Goal: Information Seeking & Learning: Check status

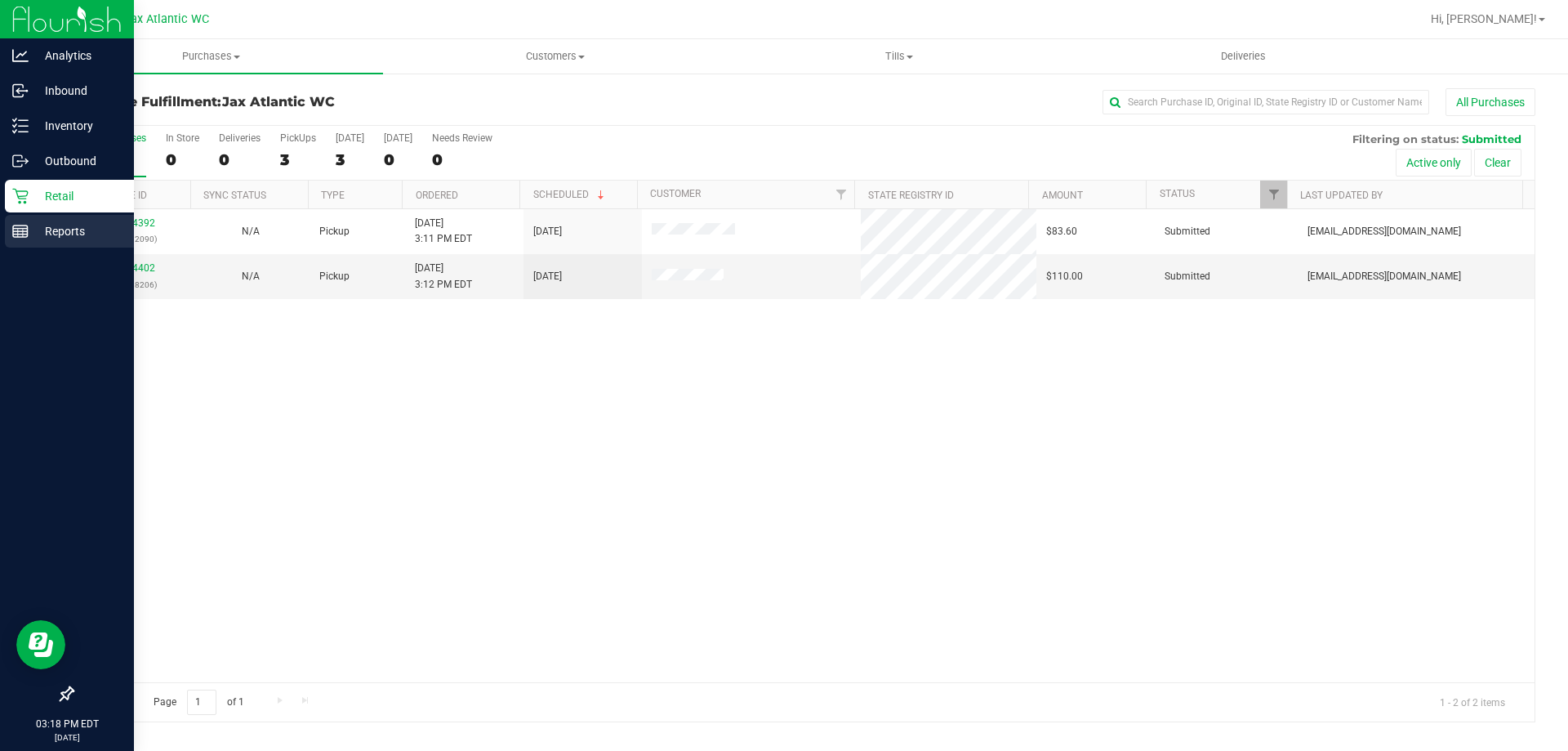
click at [14, 237] on rect at bounding box center [19, 231] width 14 height 12
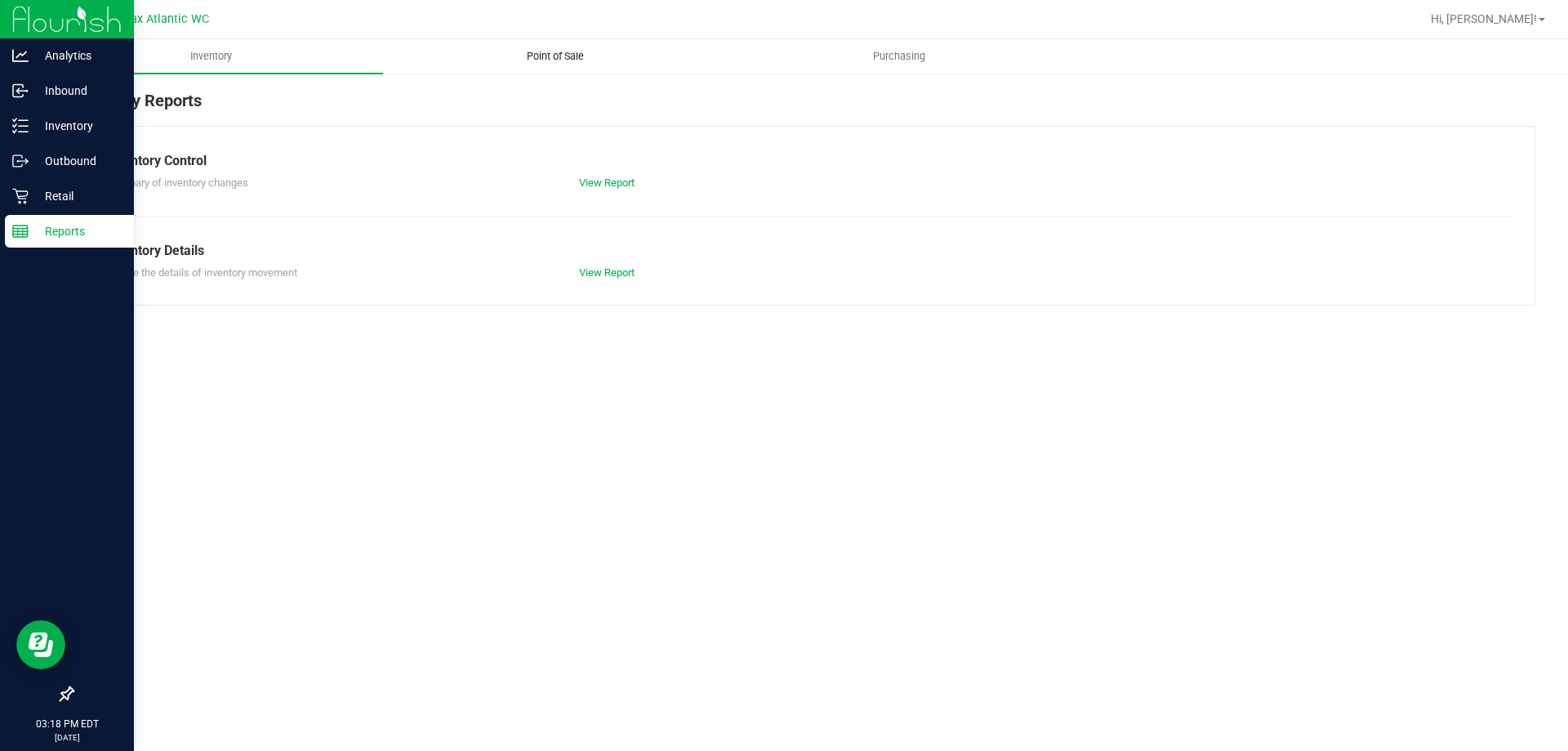
click at [557, 60] on span "Point of Sale" at bounding box center [556, 56] width 102 height 14
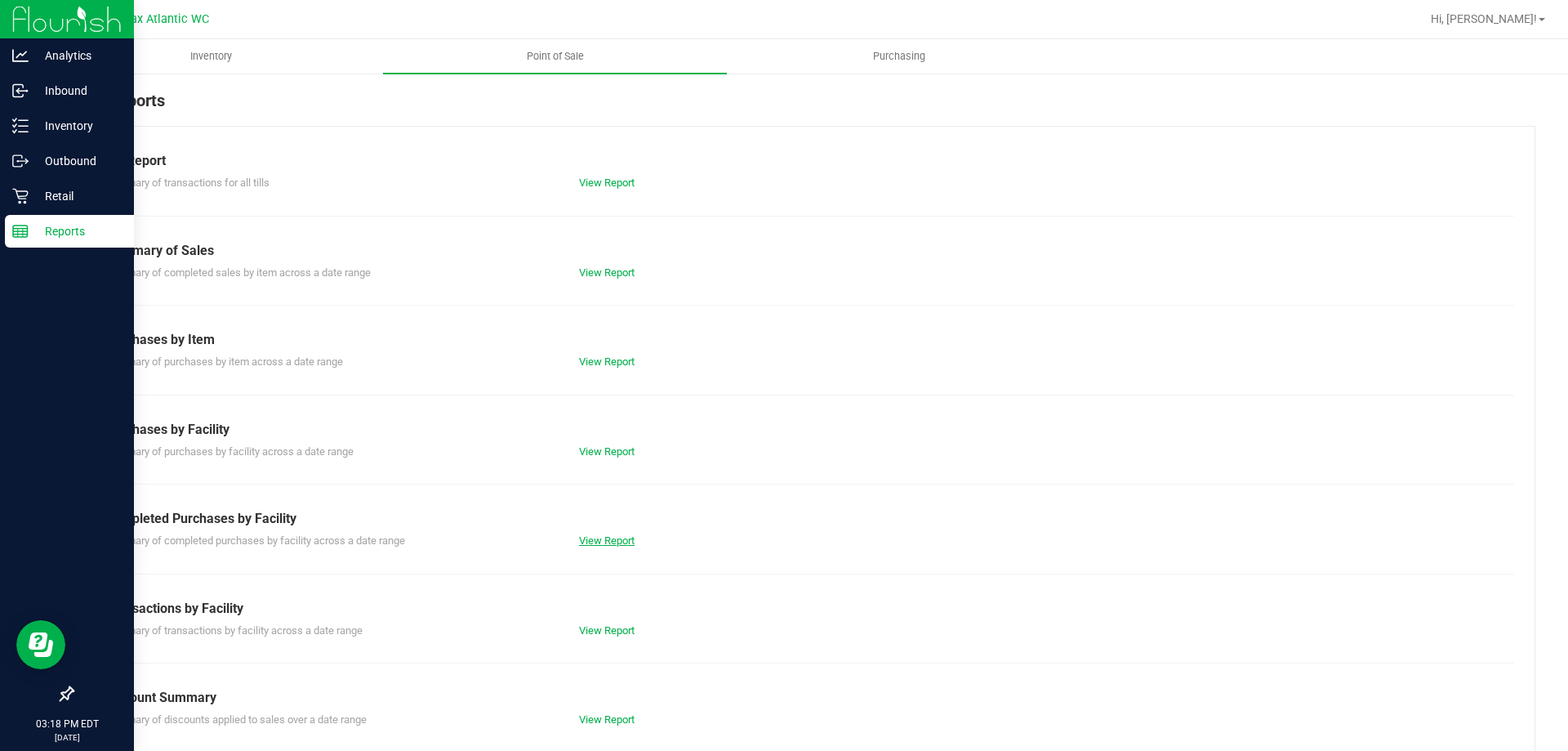
click at [629, 541] on link "View Report" at bounding box center [607, 541] width 56 height 12
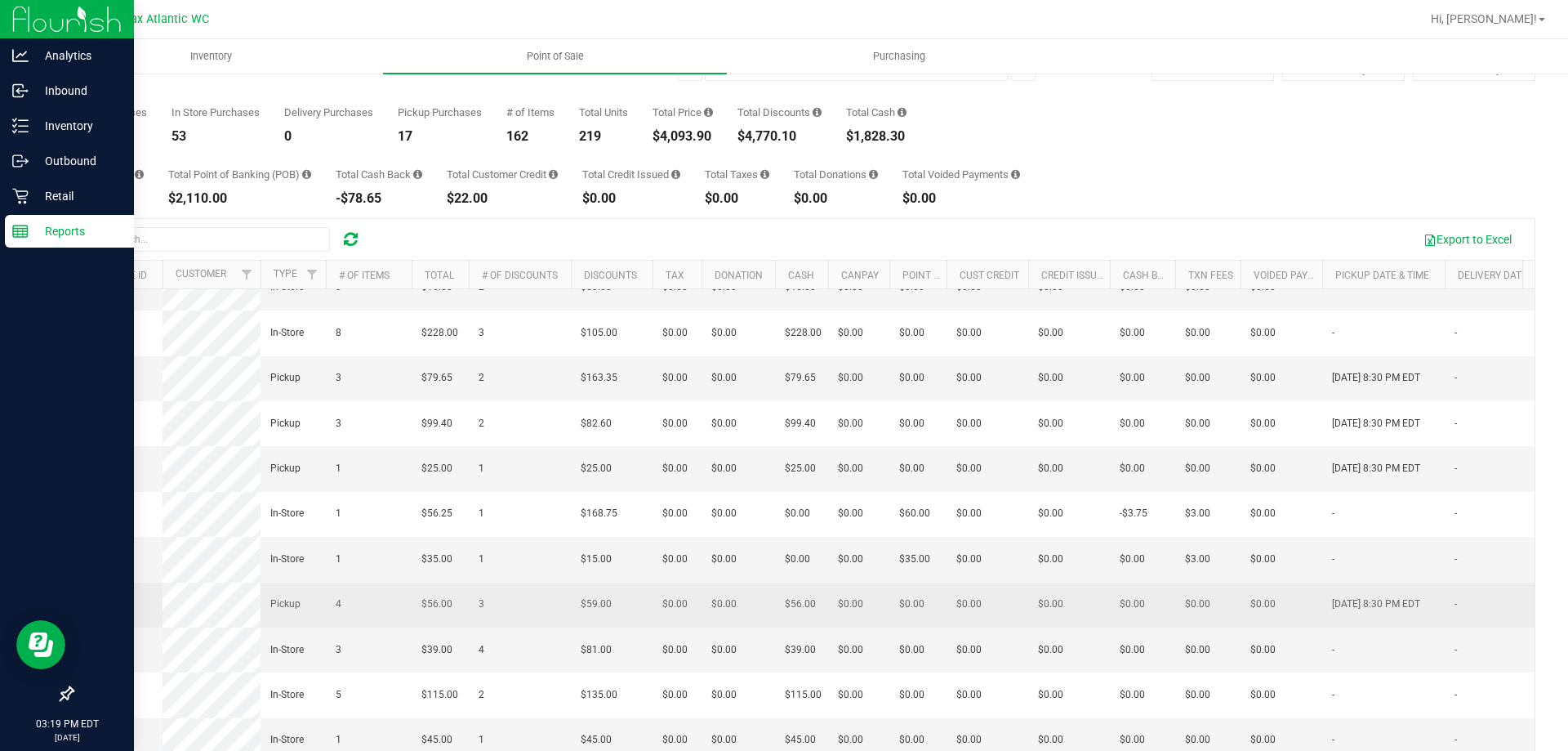
scroll to position [123, 0]
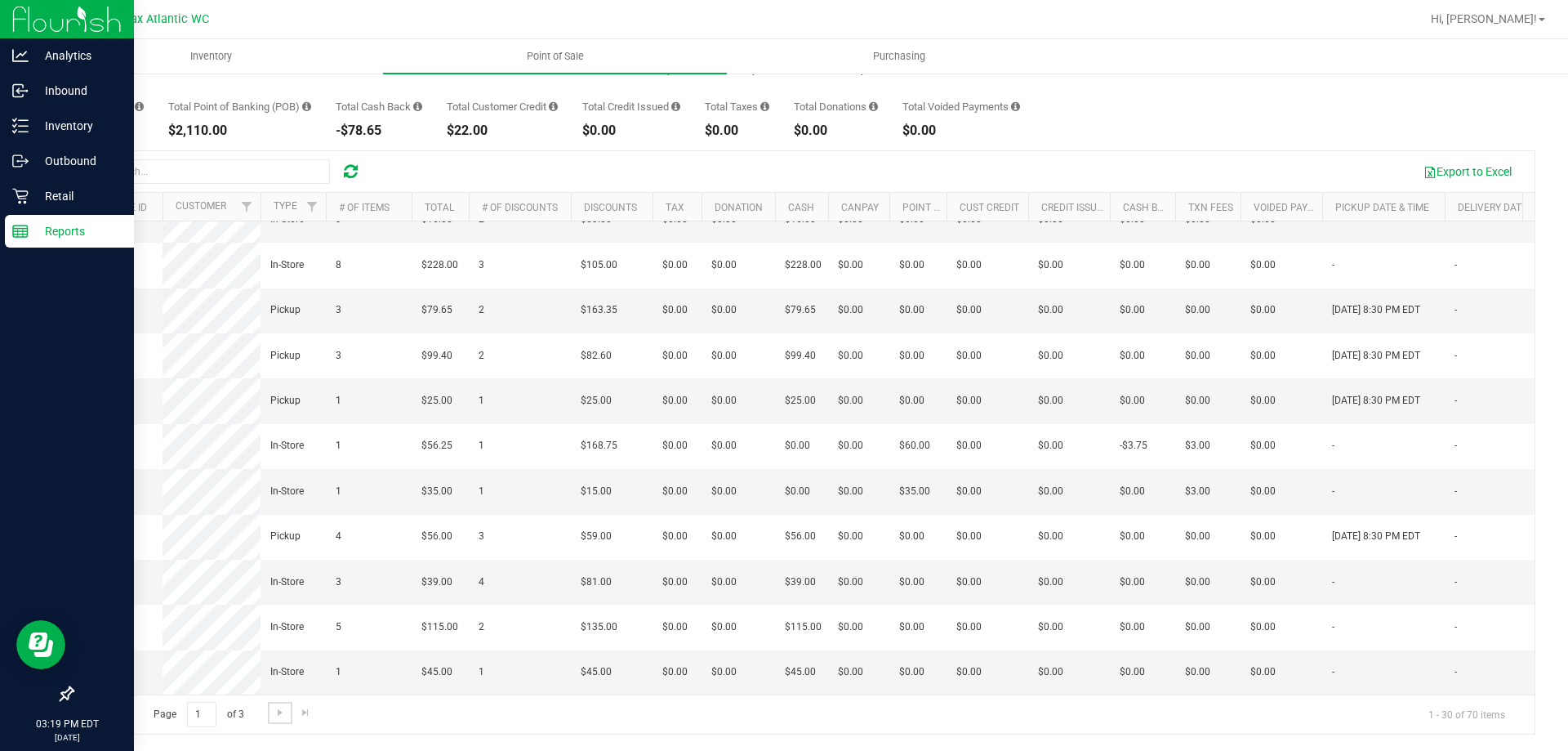
drag, startPoint x: 279, startPoint y: 714, endPoint x: 412, endPoint y: 749, distance: 137.5
click at [278, 713] on span "Go to the next page" at bounding box center [280, 712] width 13 height 13
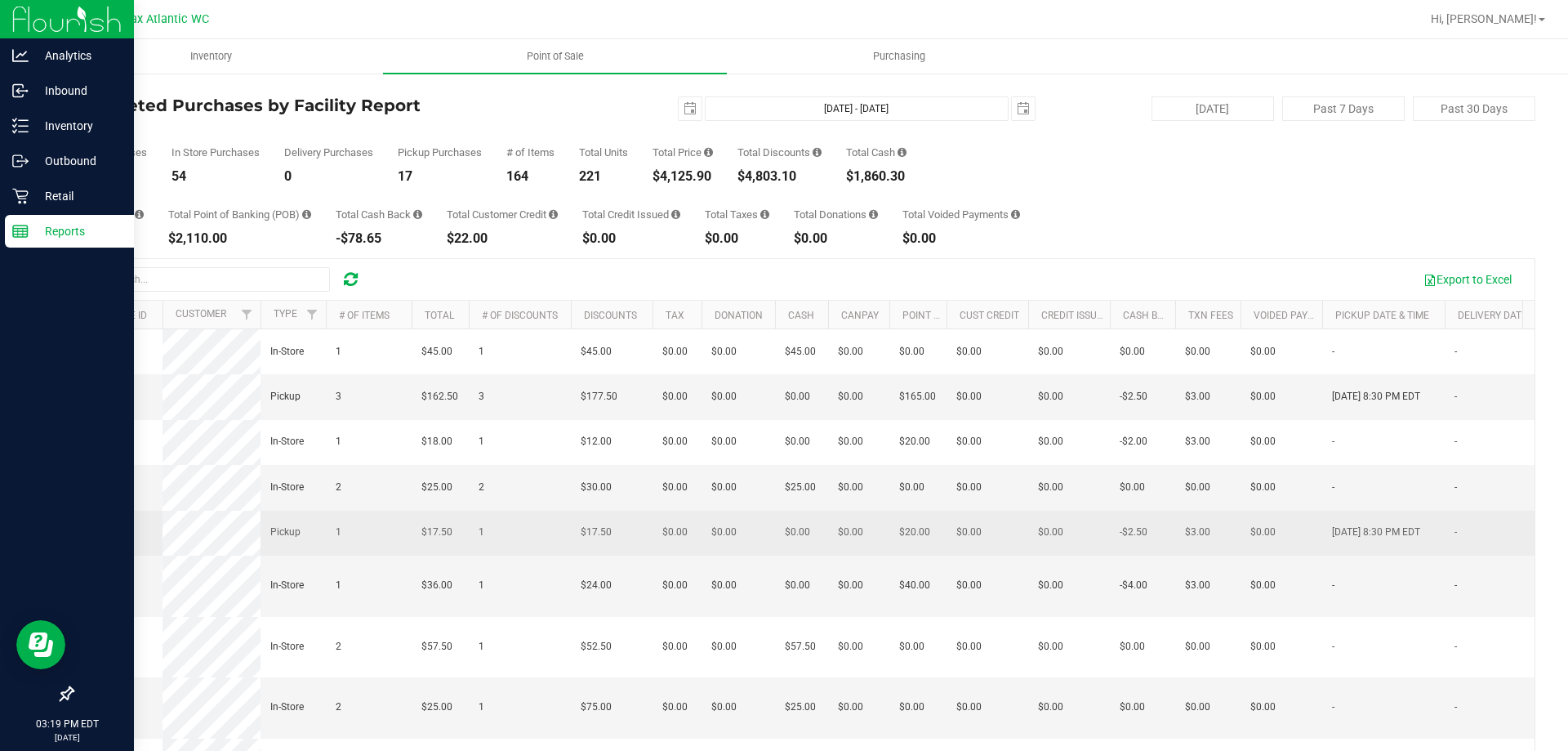
scroll to position [0, 0]
